Goal: Information Seeking & Learning: Understand process/instructions

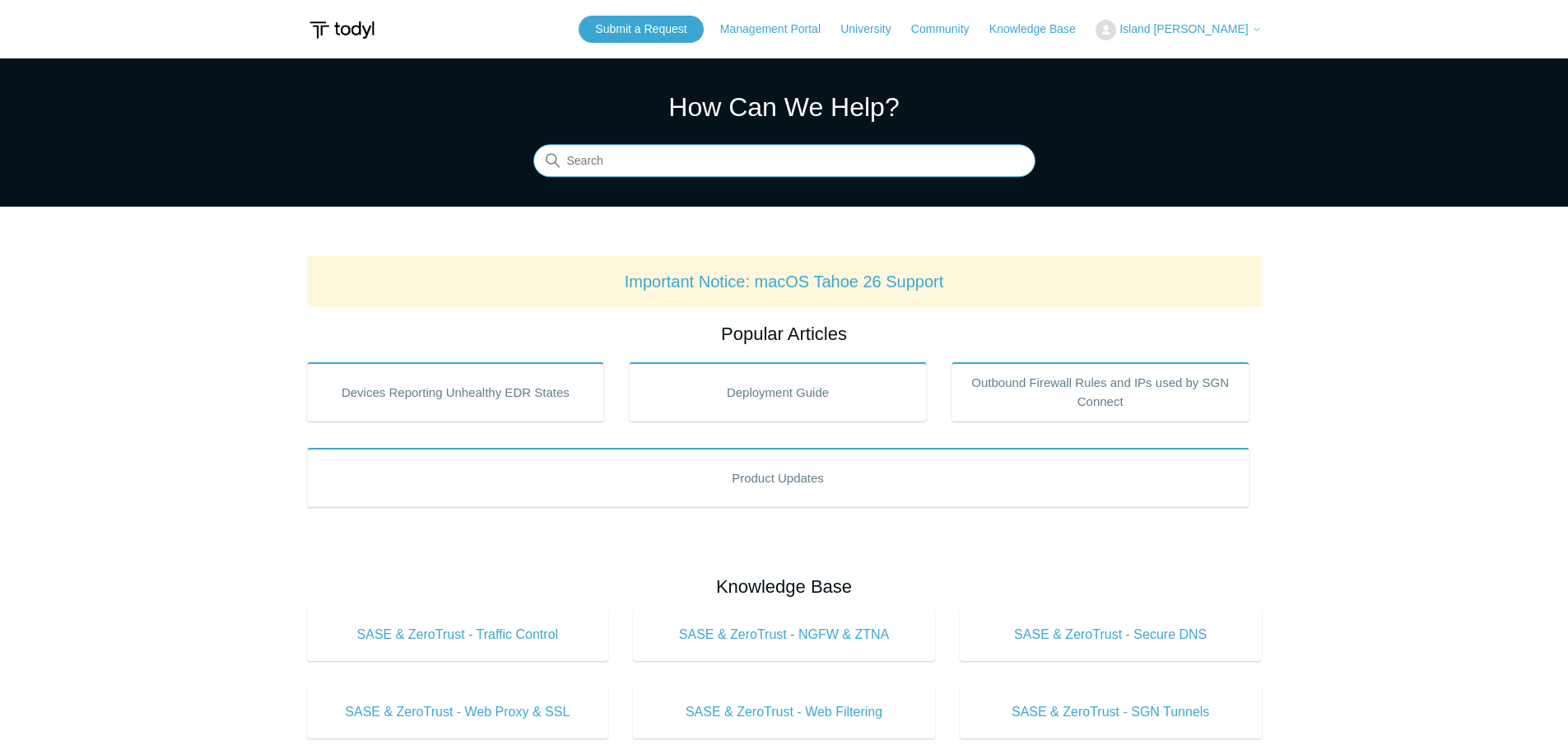
click at [735, 171] on input "Search" at bounding box center [784, 161] width 502 height 33
click at [688, 166] on input "Search" at bounding box center [784, 161] width 502 height 33
click at [633, 162] on input "Search" at bounding box center [784, 161] width 502 height 33
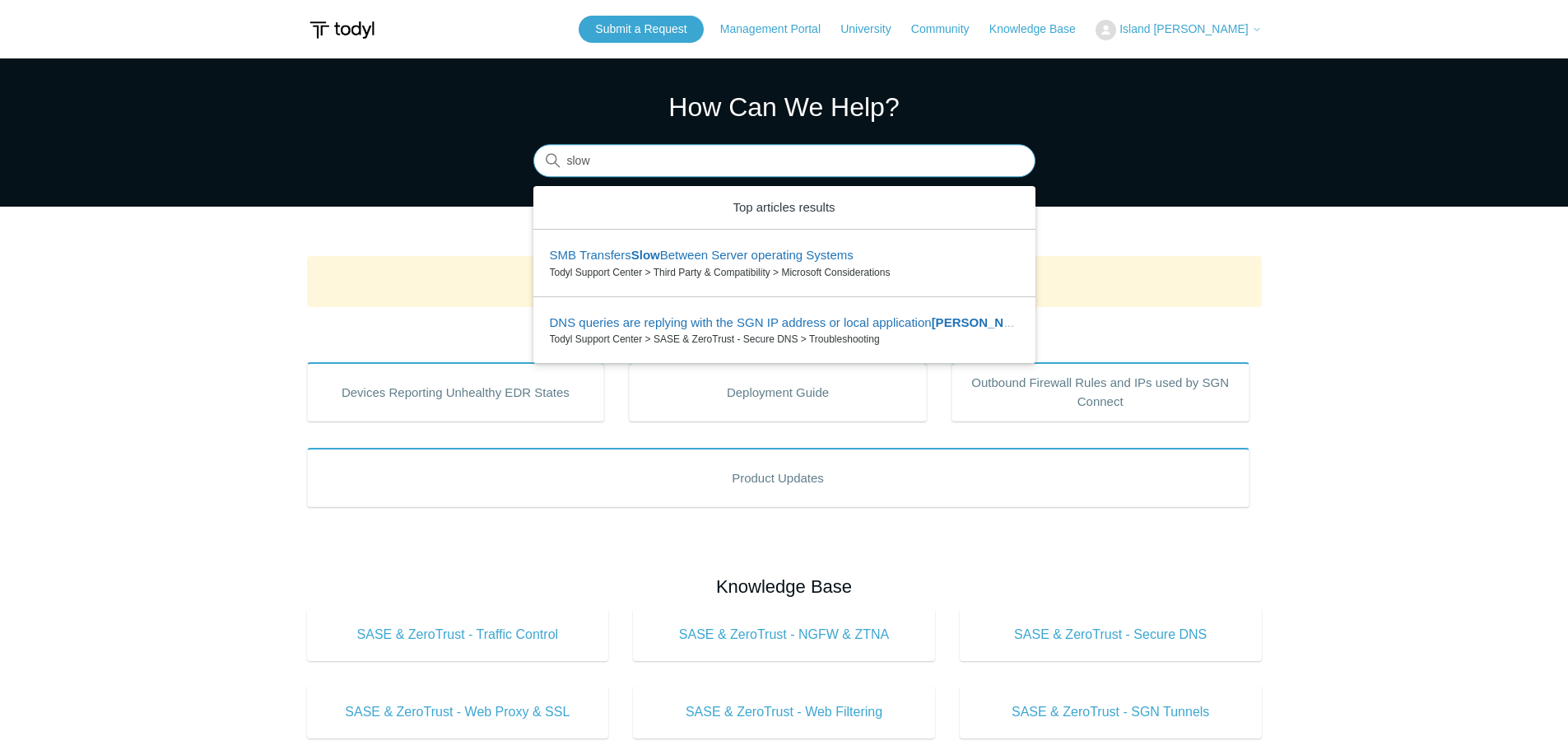
type input "slow"
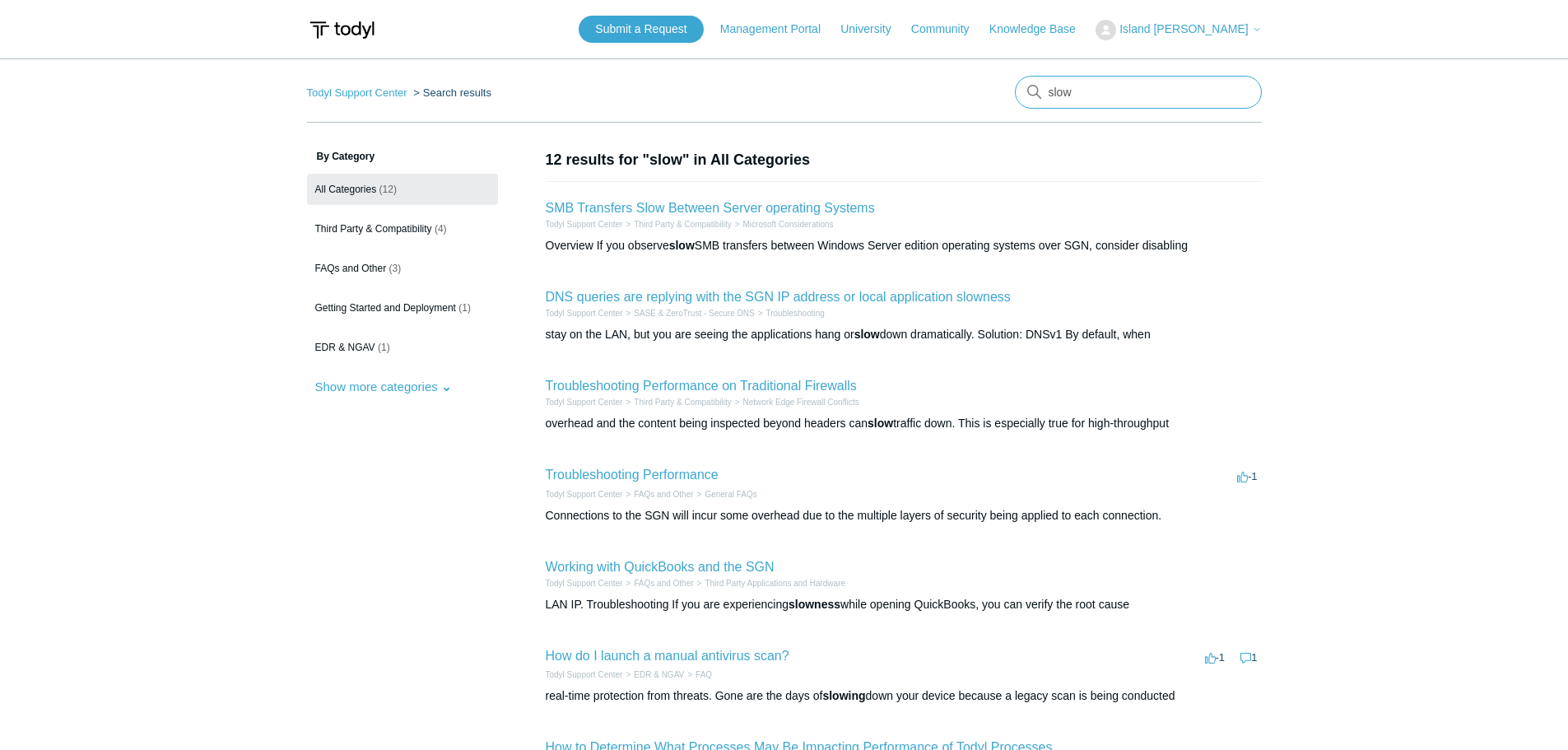
click at [952, 87] on nav "Todyl Support Center Search results slow" at bounding box center [784, 100] width 954 height 47
type input "performance issues"
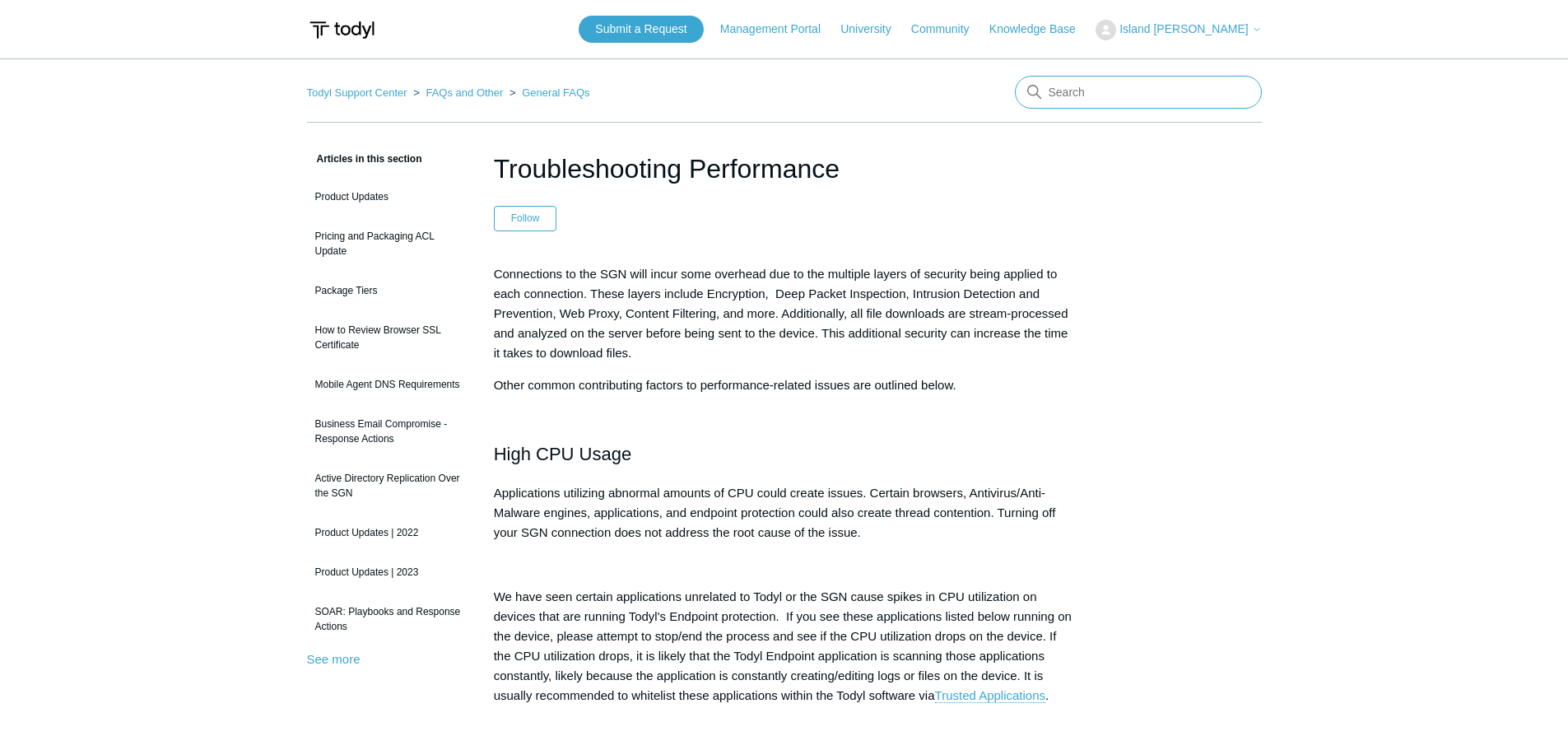
drag, startPoint x: 1100, startPoint y: 92, endPoint x: 1089, endPoint y: 93, distance: 11.0
click at [1089, 93] on input "Search" at bounding box center [1138, 92] width 247 height 33
type input "agent log"
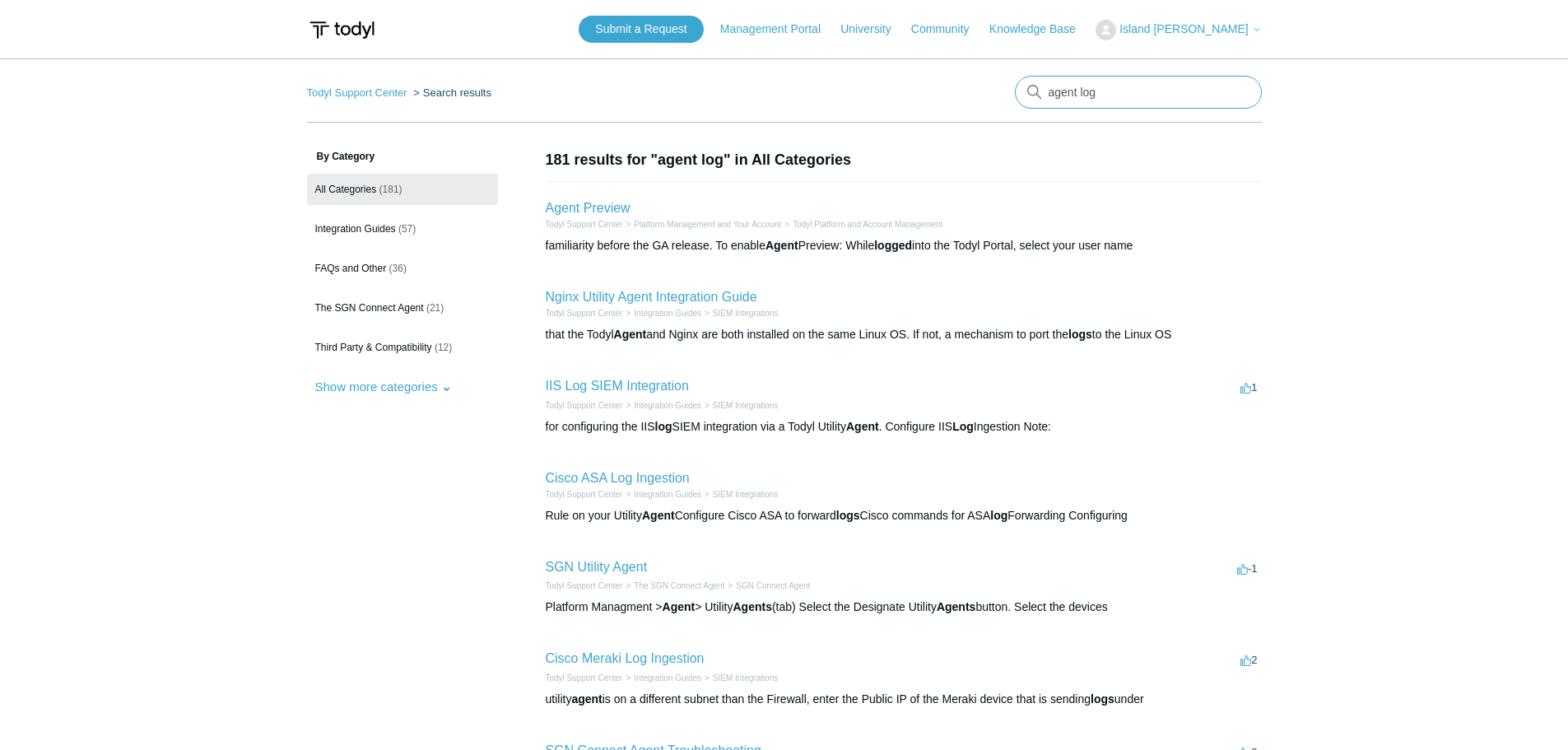
drag, startPoint x: 1136, startPoint y: 98, endPoint x: 994, endPoint y: 97, distance: 142.0
click at [994, 97] on nav "Todyl Support Center Search results agent log" at bounding box center [784, 100] width 954 height 47
type input "logs"
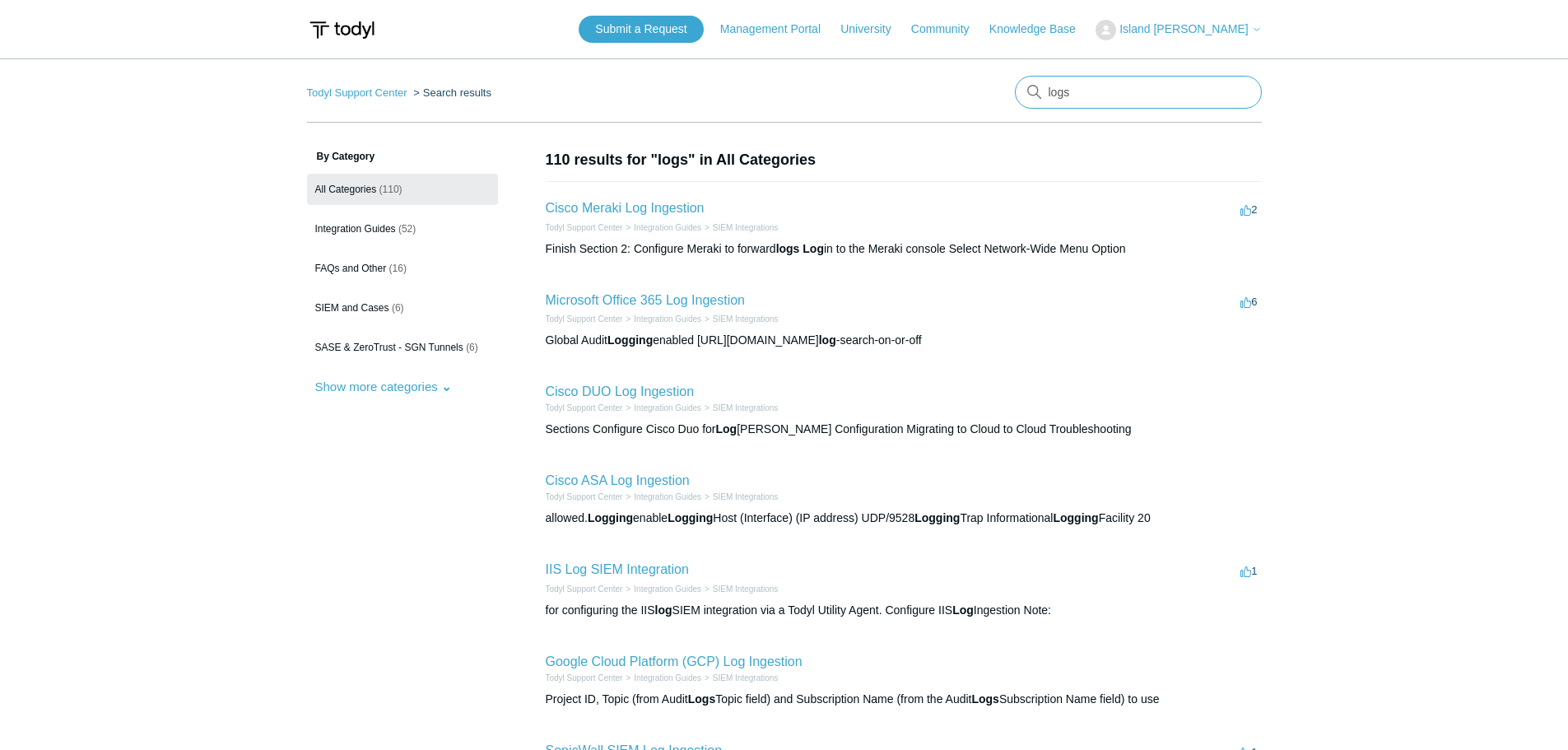
drag, startPoint x: 1102, startPoint y: 83, endPoint x: 989, endPoint y: 93, distance: 113.4
click at [984, 84] on nav "Todyl Support Center Search results logs" at bounding box center [784, 100] width 954 height 47
type input "troubleshooting agent"
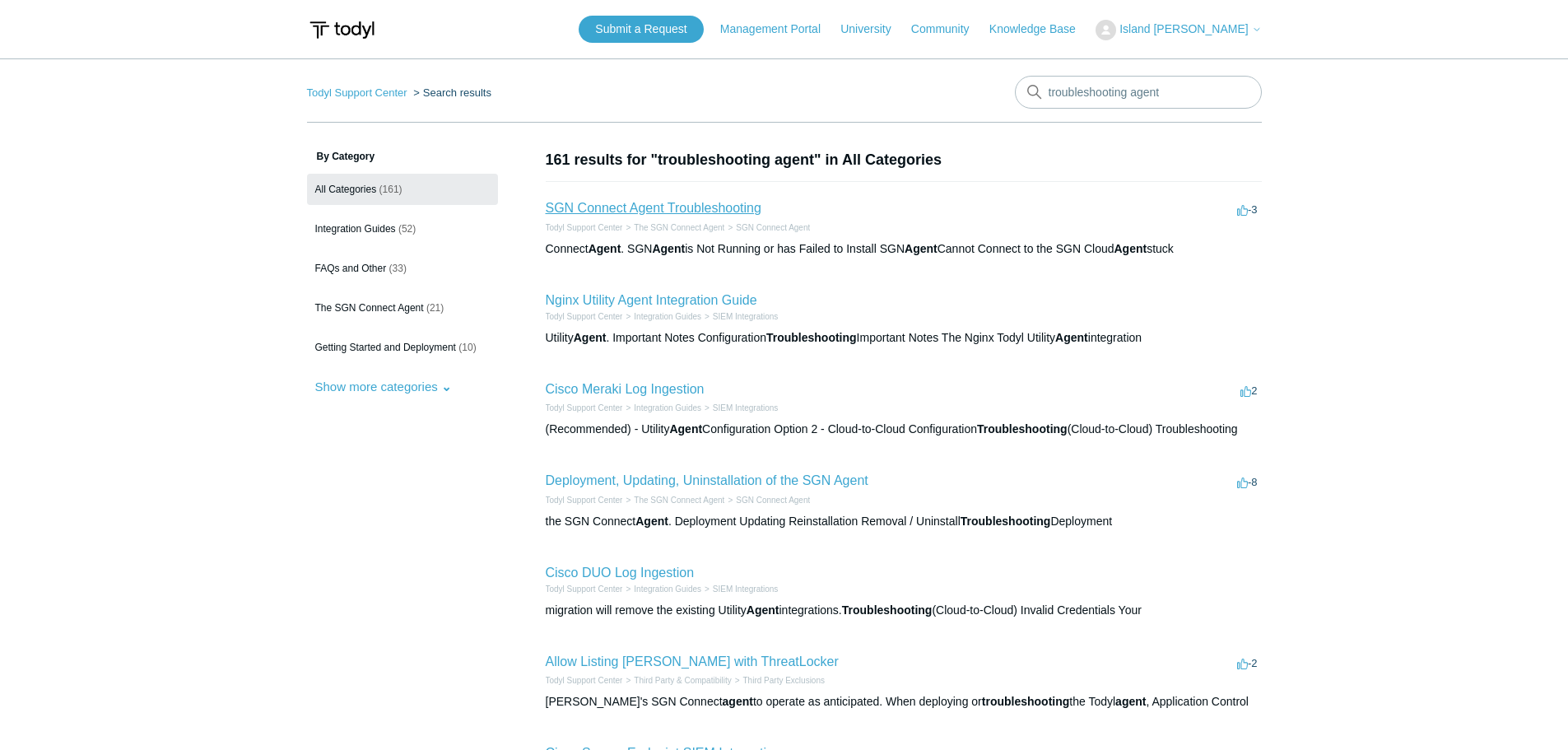
click at [663, 204] on link "SGN Connect Agent Troubleshooting" at bounding box center [653, 208] width 216 height 14
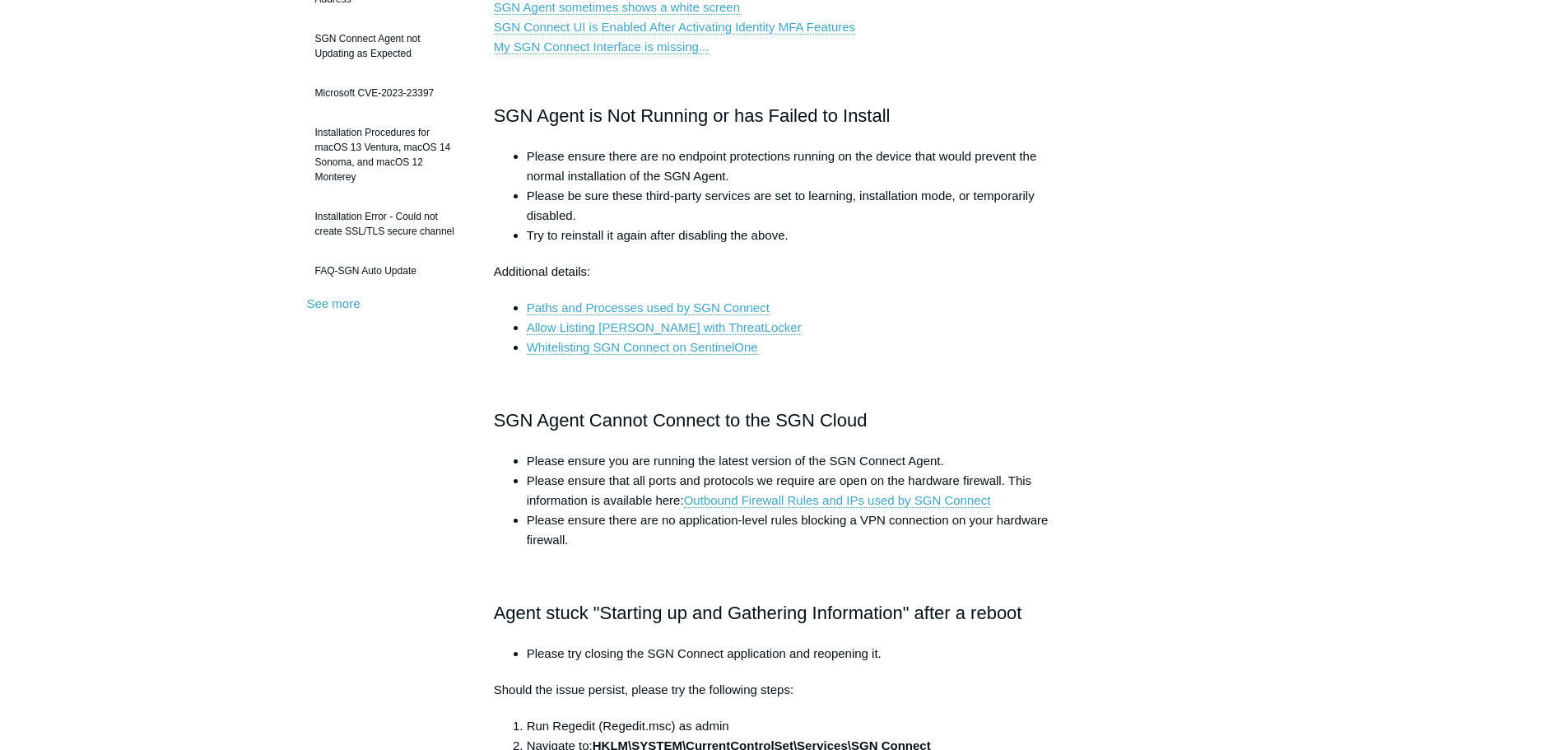
scroll to position [165, 0]
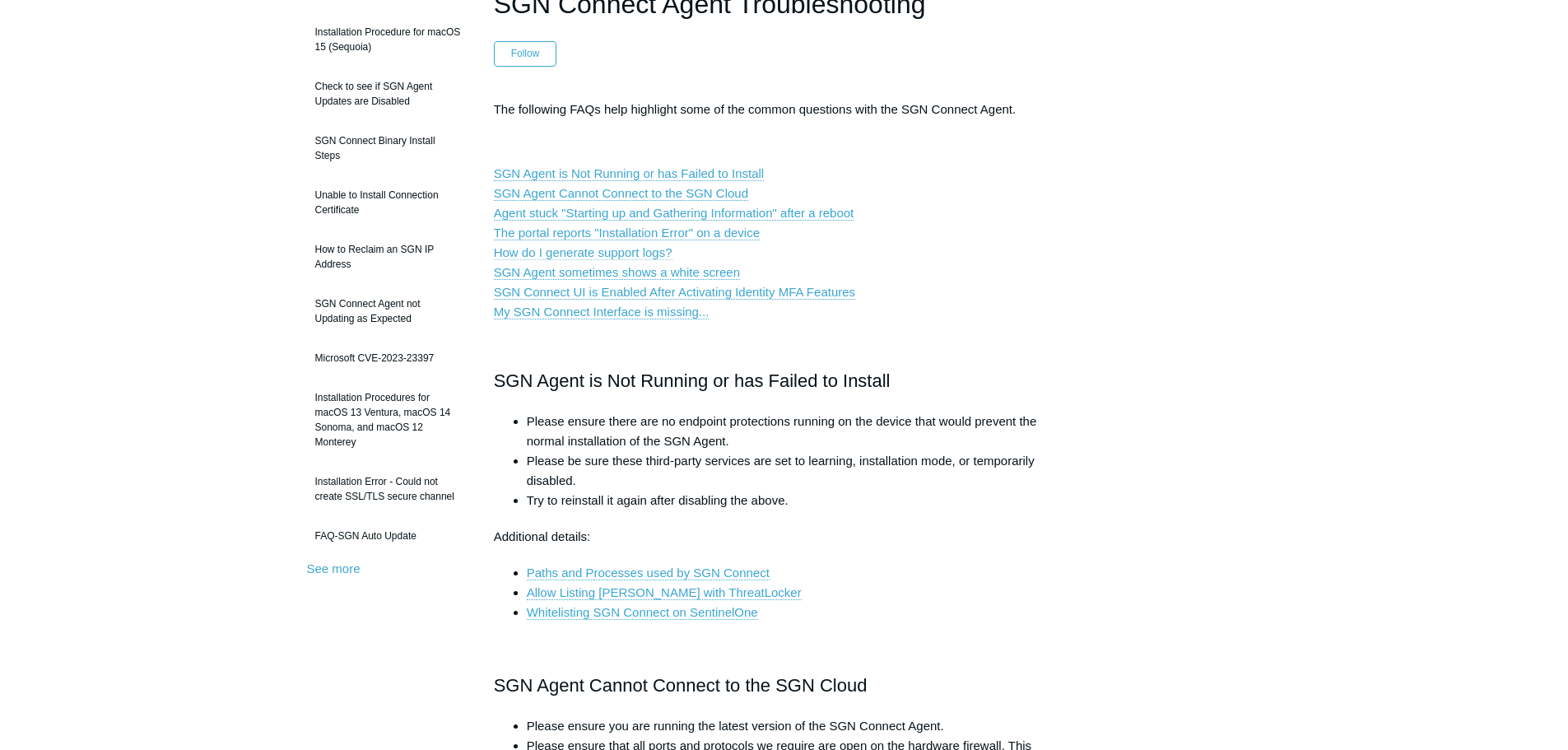
click at [612, 253] on link "How do I generate support logs?" at bounding box center [582, 252] width 178 height 15
